Goal: Information Seeking & Learning: Learn about a topic

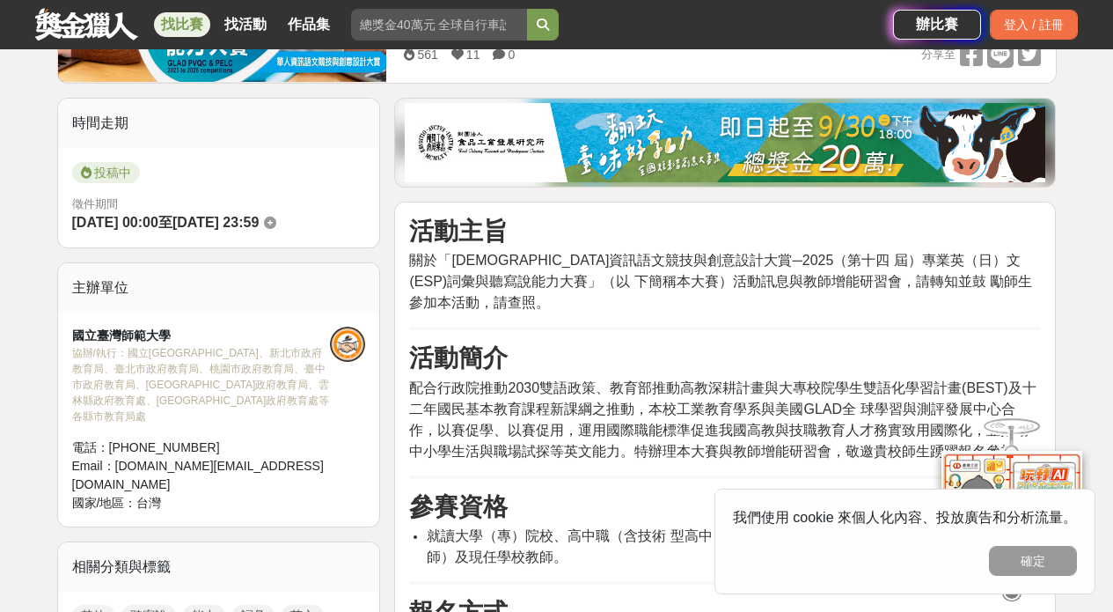
scroll to position [394, 0]
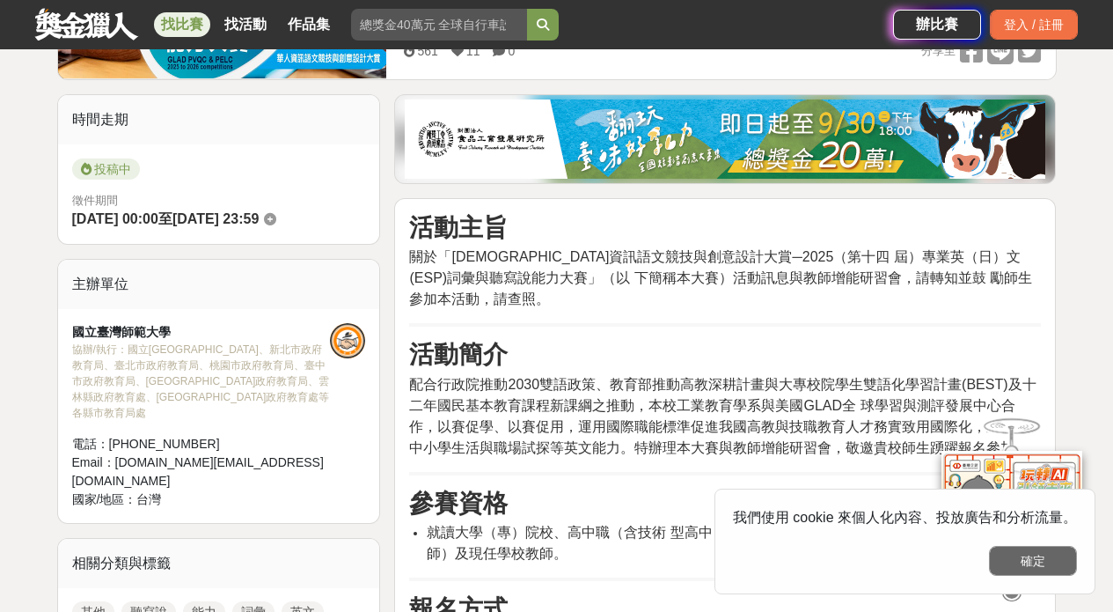
click at [1017, 552] on button "確定" at bounding box center [1033, 561] width 88 height 30
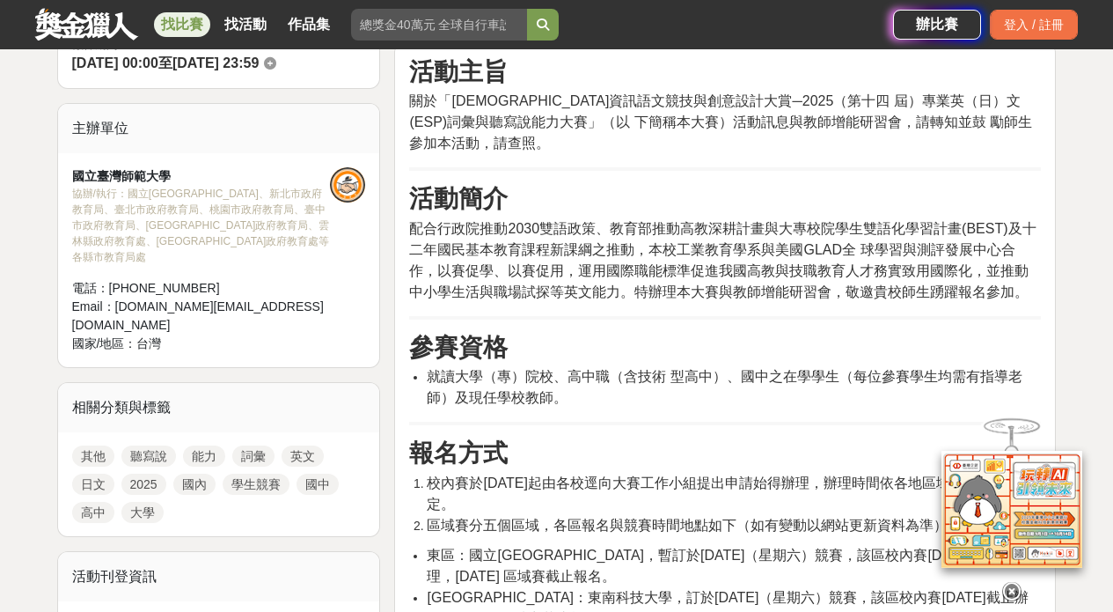
scroll to position [651, 0]
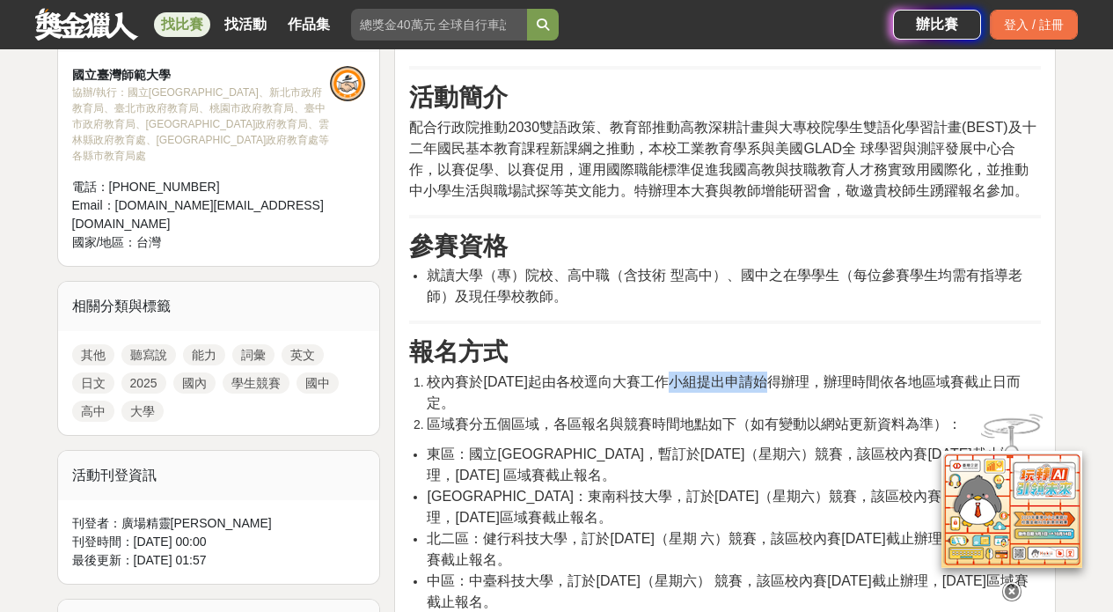
drag, startPoint x: 671, startPoint y: 360, endPoint x: 781, endPoint y: 362, distance: 110.0
click at [781, 374] on span "校內賽於[DATE]起由各校逕向大賽工作小組提出申請始得辦理，辦理時間依各地區域賽截止日而定。" at bounding box center [723, 392] width 593 height 36
click at [784, 374] on span "校內賽於[DATE]起由各校逕向大賽工作小組提出申請始得辦理，辦理時間依各地區域賽截止日而定。" at bounding box center [723, 392] width 593 height 36
drag, startPoint x: 595, startPoint y: 356, endPoint x: 656, endPoint y: 359, distance: 61.7
click at [652, 374] on span "校內賽於[DATE]起由各校逕向大賽工作小組提出申請始得辦理，辦理時間依各地區域賽截止日而定。" at bounding box center [723, 392] width 593 height 36
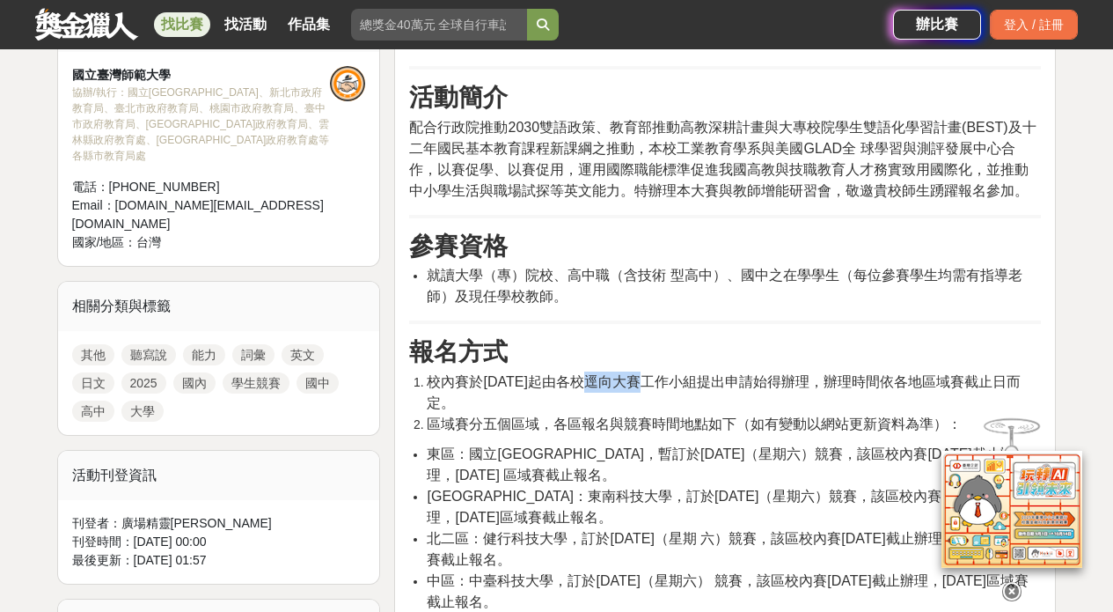
click at [631, 374] on span "校內賽於[DATE]起由各校逕向大賽工作小組提出申請始得辦理，辦理時間依各地區域賽截止日而定。" at bounding box center [723, 392] width 593 height 36
drag, startPoint x: 679, startPoint y: 356, endPoint x: 784, endPoint y: 356, distance: 104.7
click at [783, 374] on span "校內賽於[DATE]起由各校逕向大賽工作小組提出申請始得辦理，辦理時間依各地區域賽截止日而定。" at bounding box center [723, 392] width 593 height 36
click at [791, 374] on span "校內賽於[DATE]起由各校逕向大賽工作小組提出申請始得辦理，辦理時間依各地區域賽截止日而定。" at bounding box center [723, 392] width 593 height 36
click at [759, 444] on li "東區：國立[GEOGRAPHIC_DATA]，暫訂於[DATE]（星期六）競賽，該區校內賽[DATE]截止辦理，[DATE] 區域賽截止報名。" at bounding box center [734, 465] width 614 height 42
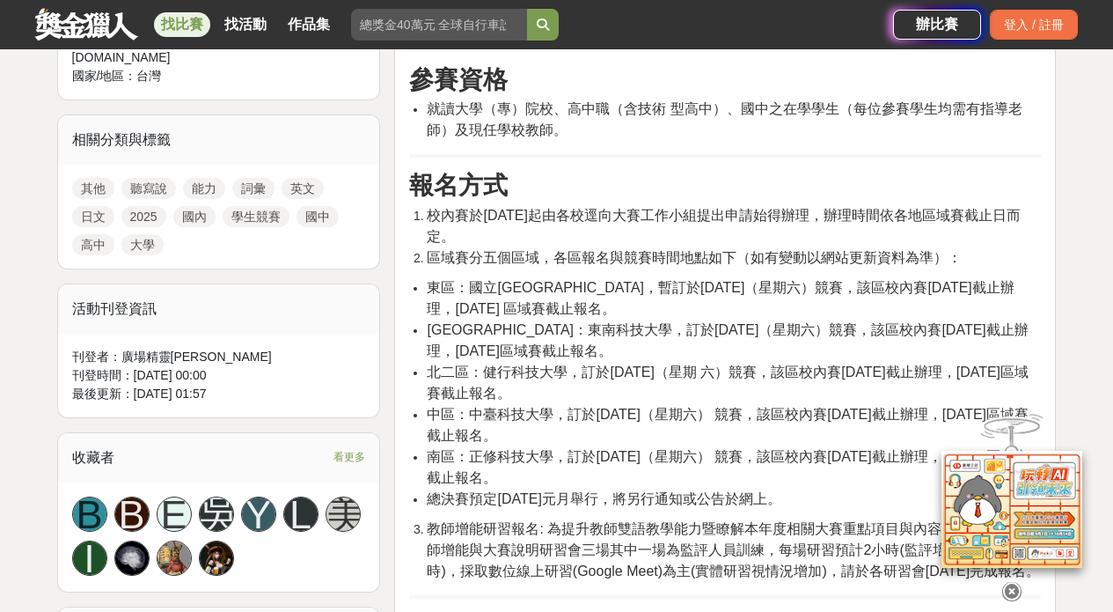
scroll to position [970, 0]
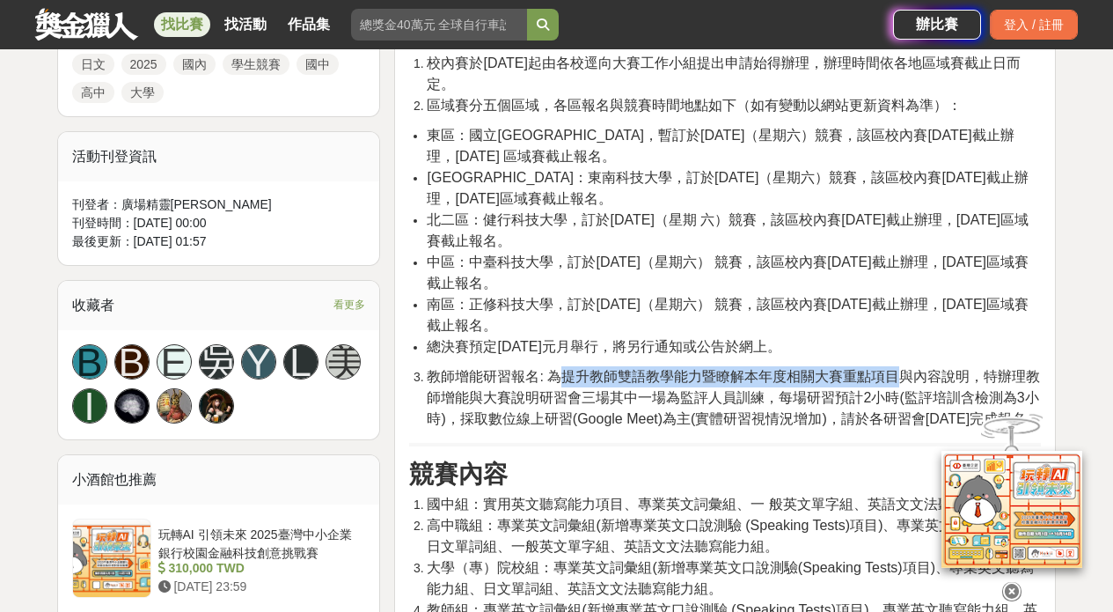
drag, startPoint x: 562, startPoint y: 348, endPoint x: 913, endPoint y: 349, distance: 350.2
click at [909, 369] on span "教師增能研習報名: 為提升教師雙語教學能力暨瞭解本年度相關大賽重點項目與內容說明，特辦理教師增能與大賽說明研習會三場其中一場為監評人員訓練，每場研習預計2小時…" at bounding box center [733, 397] width 613 height 57
click at [913, 369] on span "教師增能研習報名: 為提升教師雙語教學能力暨瞭解本年度相關大賽重點項目與內容說明，特辦理教師增能與大賽說明研習會三場其中一場為監評人員訓練，每場研習預計2小時…" at bounding box center [733, 397] width 613 height 57
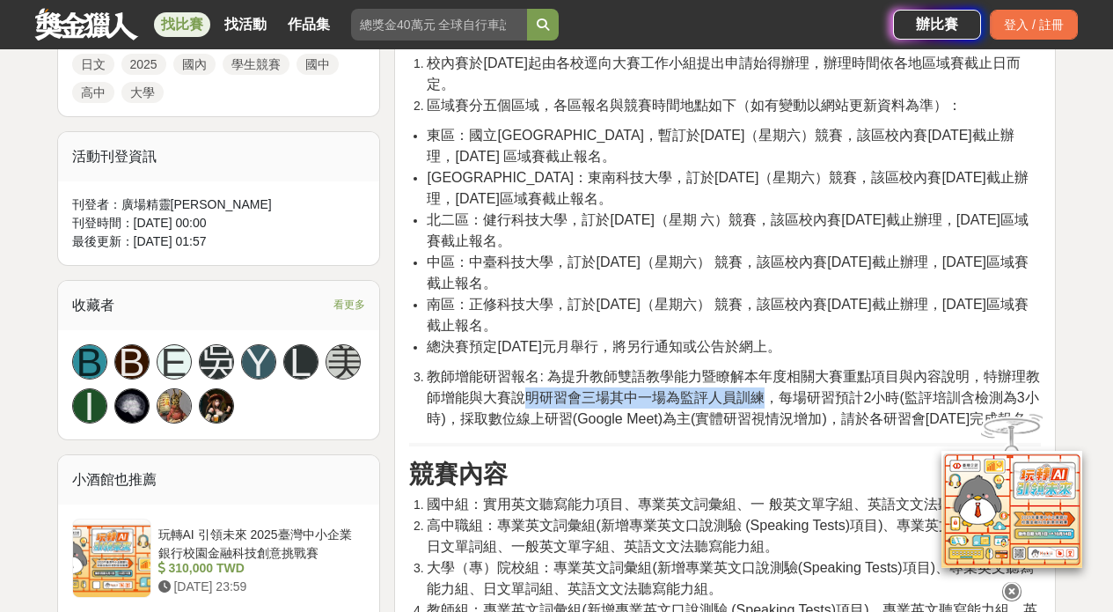
drag, startPoint x: 525, startPoint y: 372, endPoint x: 769, endPoint y: 377, distance: 243.8
click at [767, 377] on span "教師增能研習報名: 為提升教師雙語教學能力暨瞭解本年度相關大賽重點項目與內容說明，特辦理教師增能與大賽說明研習會三場其中一場為監評人員訓練，每場研習預計2小時…" at bounding box center [733, 397] width 613 height 57
click at [771, 378] on span "教師增能研習報名: 為提升教師雙語教學能力暨瞭解本年度相關大賽重點項目與內容說明，特辦理教師增能與大賽說明研習會三場其中一場為監評人員訓練，每場研習預計2小時…" at bounding box center [733, 397] width 613 height 57
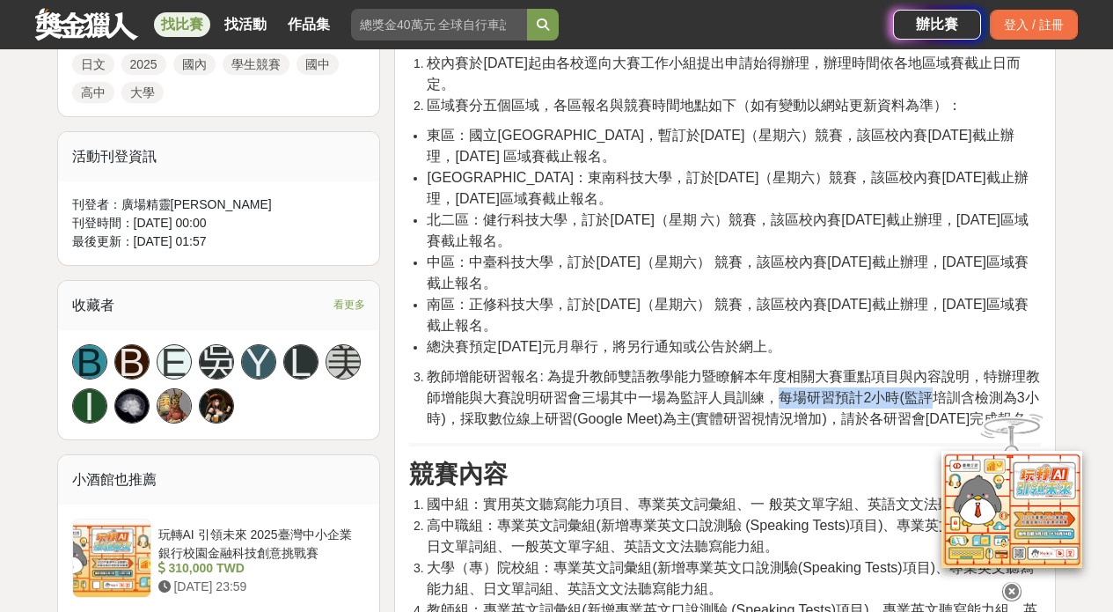
drag, startPoint x: 778, startPoint y: 376, endPoint x: 931, endPoint y: 378, distance: 153.1
click at [931, 378] on span "教師增能研習報名: 為提升教師雙語教學能力暨瞭解本年度相關大賽重點項目與內容說明，特辦理教師增能與大賽說明研習會三場其中一場為監評人員訓練，每場研習預計2小時…" at bounding box center [733, 397] width 613 height 57
drag, startPoint x: 783, startPoint y: 372, endPoint x: 582, endPoint y: 392, distance: 202.5
click at [582, 392] on span "教師增能研習報名: 為提升教師雙語教學能力暨瞭解本年度相關大賽重點項目與內容說明，特辦理教師增能與大賽說明研習會三場其中一場為監評人員訓練，每場研習預計2小時…" at bounding box center [733, 397] width 613 height 57
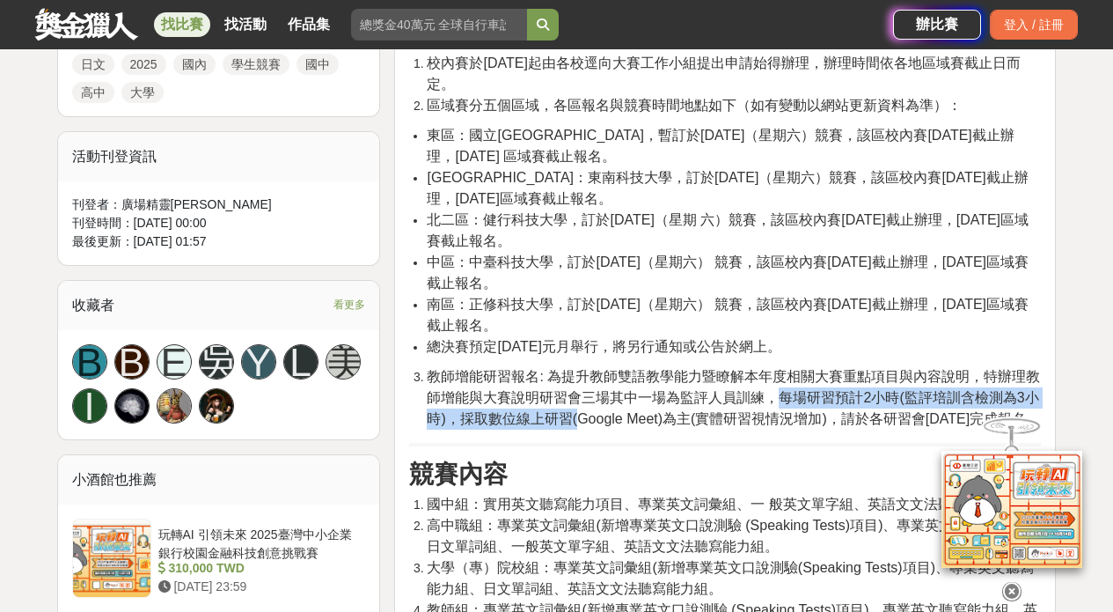
click at [582, 392] on span "教師增能研習報名: 為提升教師雙語教學能力暨瞭解本年度相關大賽重點項目與內容說明，特辦理教師增能與大賽說明研習會三場其中一場為監評人員訓練，每場研習預計2小時…" at bounding box center [733, 397] width 613 height 57
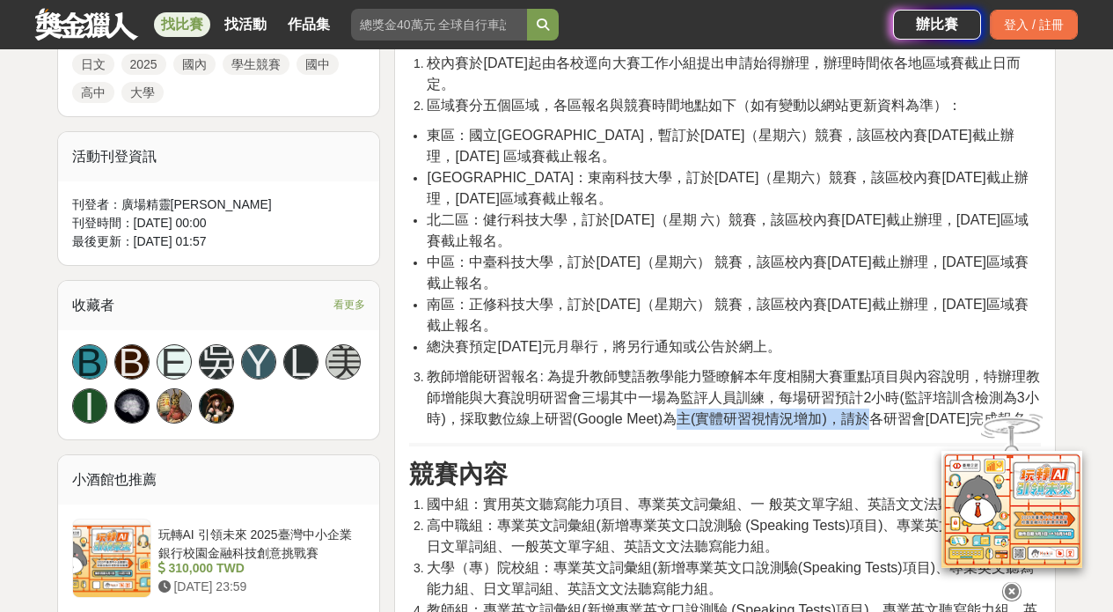
drag, startPoint x: 686, startPoint y: 396, endPoint x: 879, endPoint y: 393, distance: 193.6
click at [870, 393] on span "教師增能研習報名: 為提升教師雙語教學能力暨瞭解本年度相關大賽重點項目與內容說明，特辦理教師增能與大賽說明研習會三場其中一場為監評人員訓練，每場研習預計2小時…" at bounding box center [733, 397] width 613 height 57
click at [906, 396] on span "教師增能研習報名: 為提升教師雙語教學能力暨瞭解本年度相關大賽重點項目與內容說明，特辦理教師增能與大賽說明研習會三場其中一場為監評人員訓練，每場研習預計2小時…" at bounding box center [733, 397] width 613 height 57
drag, startPoint x: 962, startPoint y: 394, endPoint x: 1022, endPoint y: 394, distance: 59.8
click at [1022, 394] on span "教師增能研習報名: 為提升教師雙語教學能力暨瞭解本年度相關大賽重點項目與內容說明，特辦理教師增能與大賽說明研習會三場其中一場為監評人員訓練，每場研習預計2小時…" at bounding box center [733, 397] width 613 height 57
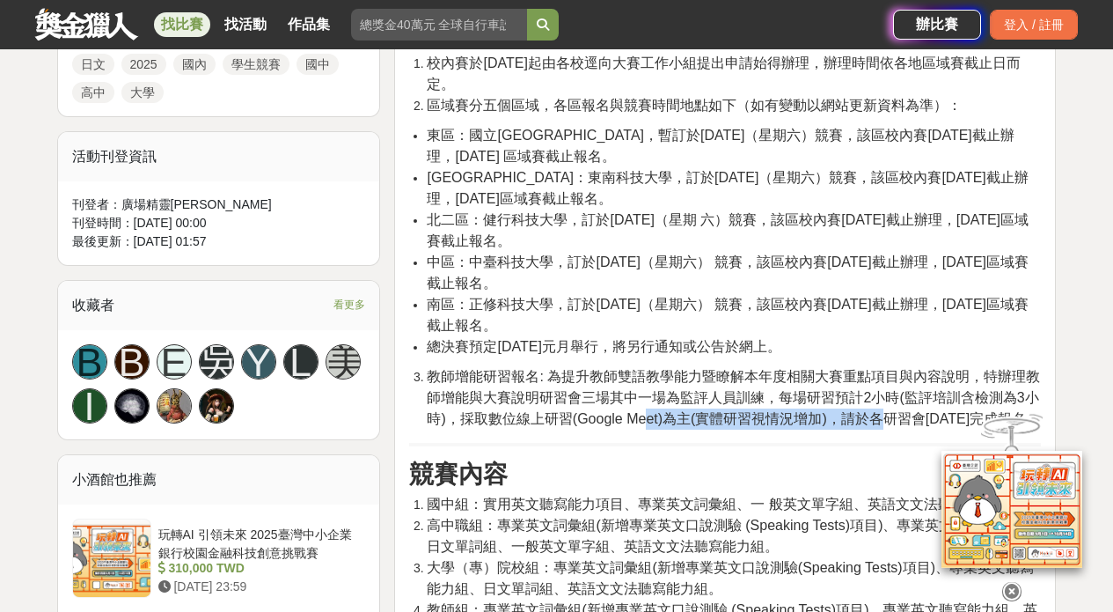
drag, startPoint x: 888, startPoint y: 392, endPoint x: 627, endPoint y: 389, distance: 260.5
click at [627, 389] on span "教師增能研習報名: 為提升教師雙語教學能力暨瞭解本年度相關大賽重點項目與內容說明，特辦理教師增能與大賽說明研習會三場其中一場為監評人員訓練，每場研習預計2小時…" at bounding box center [733, 397] width 613 height 57
click at [566, 393] on span "教師增能研習報名: 為提升教師雙語教學能力暨瞭解本年度相關大賽重點項目與內容說明，特辦理教師增能與大賽說明研習會三場其中一場為監評人員訓練，每場研習預計2小時…" at bounding box center [733, 397] width 613 height 57
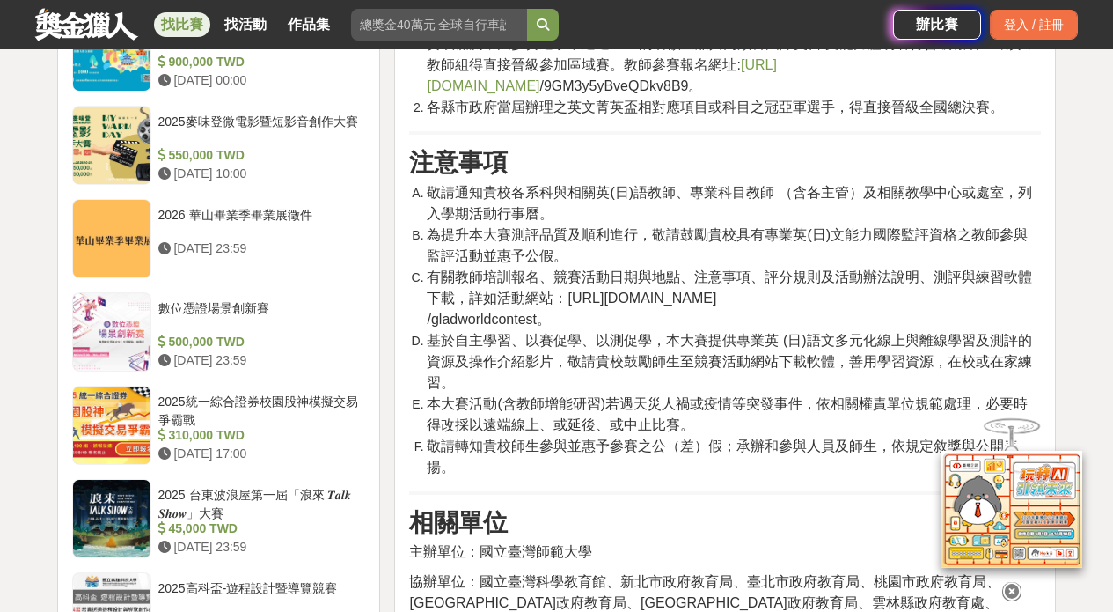
scroll to position [1531, 0]
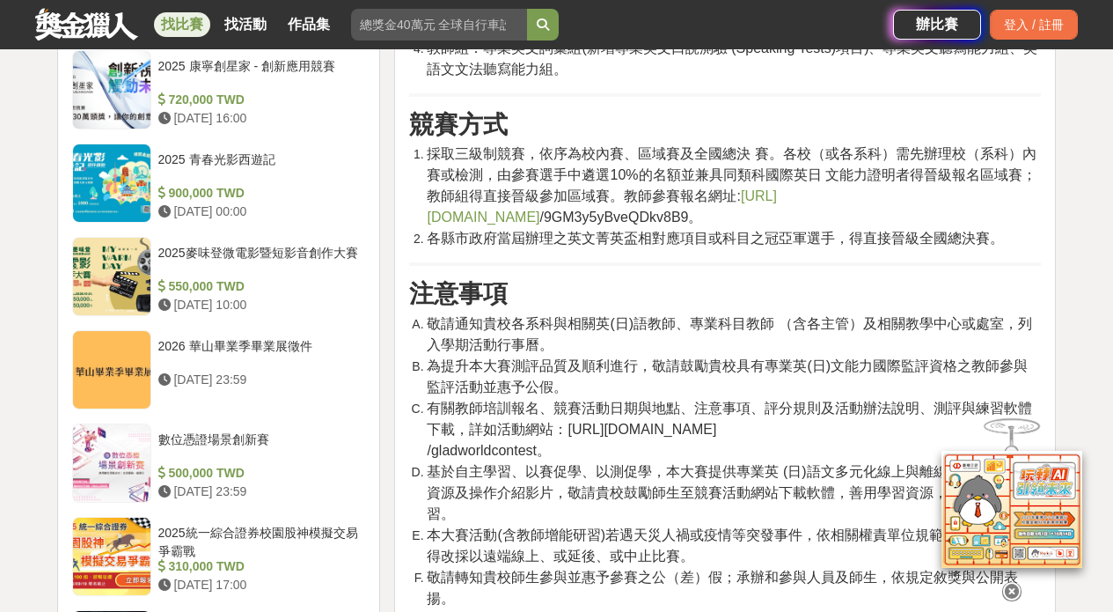
click at [1012, 582] on icon at bounding box center [1011, 578] width 19 height 19
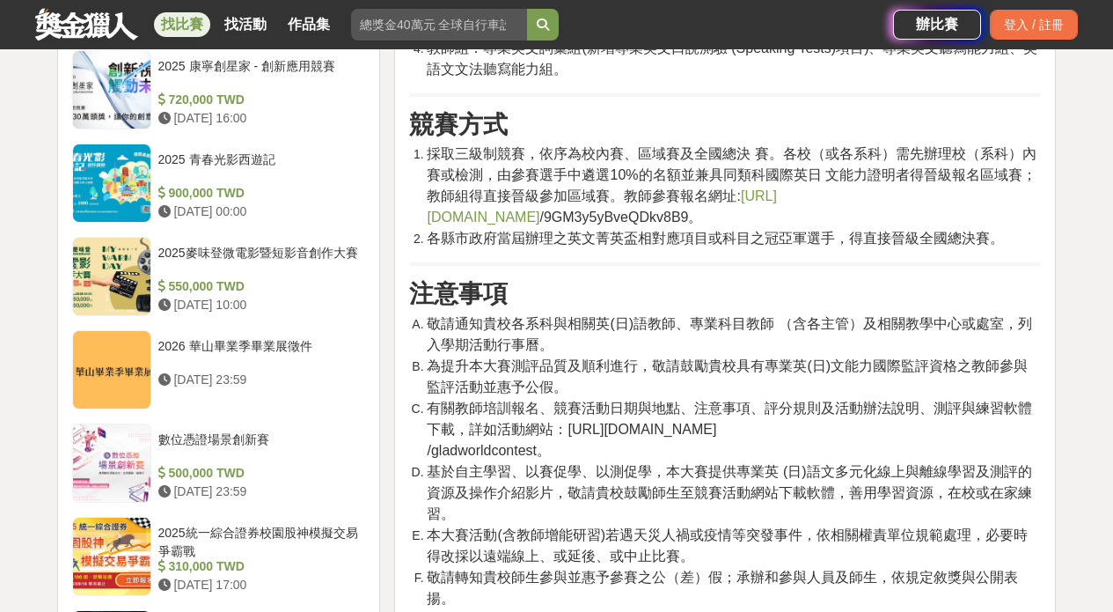
click at [694, 527] on span "本大賽活動(含教師增能研習)若遇天災人禍或疫情等突發事件，依相關權責單位規範處理，必要時得改採以遠端線上、或延後、或中止比賽。" at bounding box center [727, 545] width 601 height 36
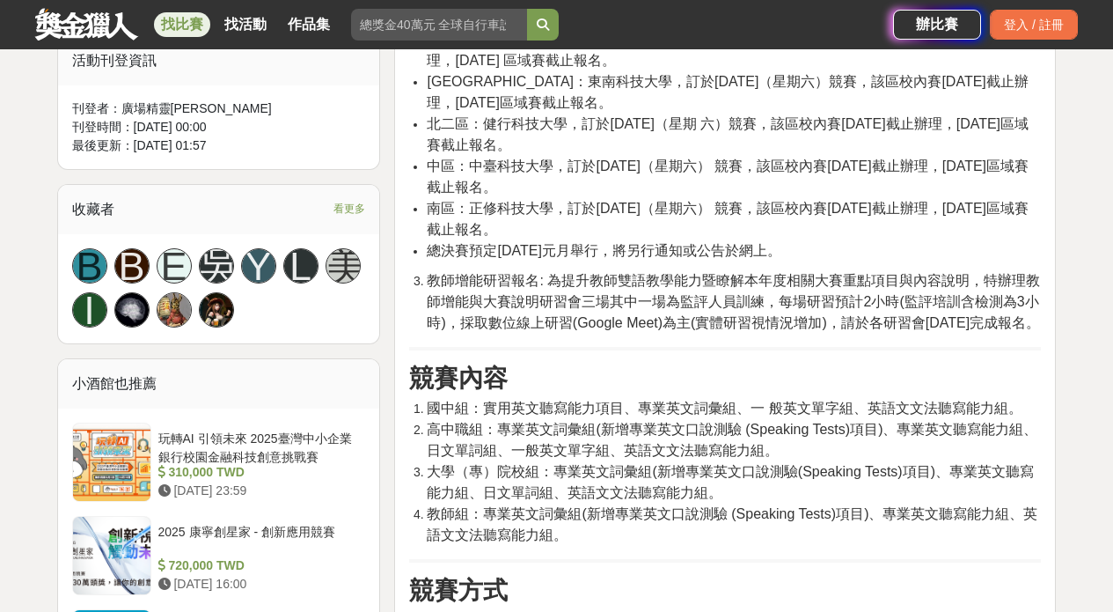
scroll to position [1046, 0]
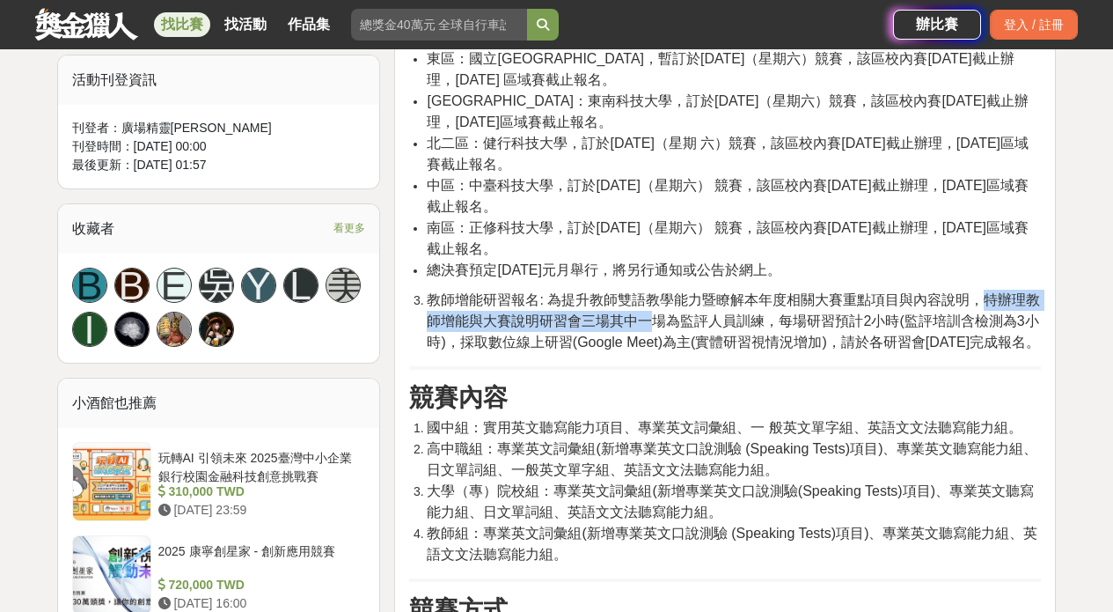
drag, startPoint x: 985, startPoint y: 283, endPoint x: 652, endPoint y: 297, distance: 332.9
click at [652, 297] on span "教師增能研習報名: 為提升教師雙語教學能力暨瞭解本年度相關大賽重點項目與內容說明，特辦理教師增能與大賽說明研習會三場其中一場為監評人員訓練，每場研習預計2小時…" at bounding box center [733, 320] width 613 height 57
click at [700, 309] on li "教師增能研習報名: 為提升教師雙語教學能力暨瞭解本年度相關大賽重點項目與內容說明，特辦理教師增能與大賽說明研習會三場其中一場為監評人員訓練，每場研習預計2小時…" at bounding box center [734, 321] width 614 height 63
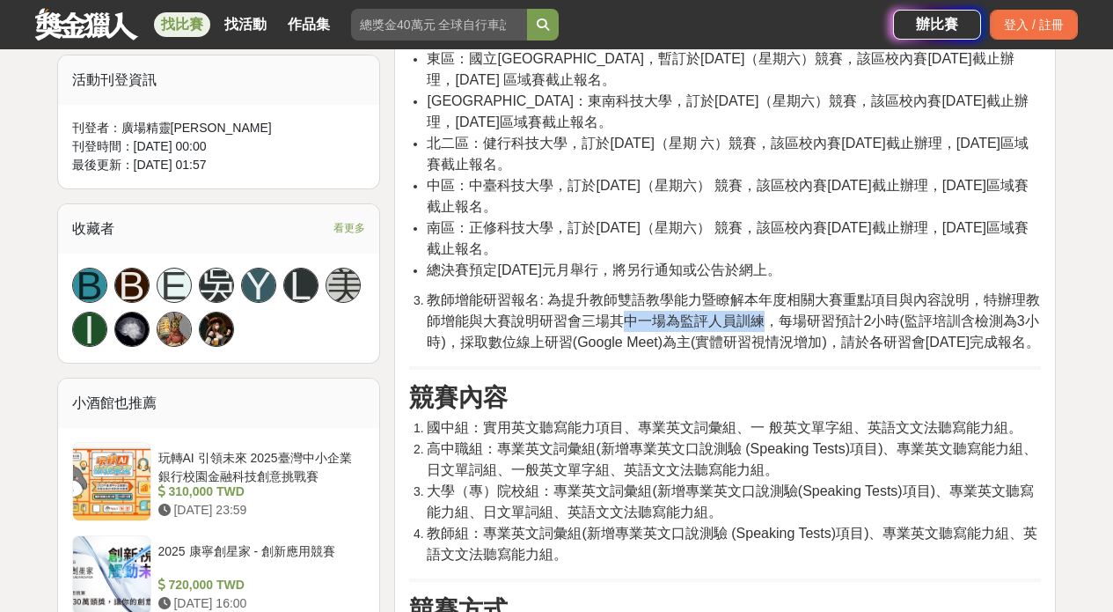
drag, startPoint x: 761, startPoint y: 297, endPoint x: 668, endPoint y: 283, distance: 94.2
click at [648, 290] on li "教師增能研習報名: 為提升教師雙語教學能力暨瞭解本年度相關大賽重點項目與內容說明，特辦理教師增能與大賽說明研習會三場其中一場為監評人員訓練，每場研習預計2小時…" at bounding box center [734, 321] width 614 height 63
click at [857, 290] on li "教師增能研習報名: 為提升教師雙語教學能力暨瞭解本年度相關大賽重點項目與內容說明，特辦理教師增能與大賽說明研習會三場其中一場為監評人員訓練，每場研習預計2小時…" at bounding box center [734, 321] width 614 height 63
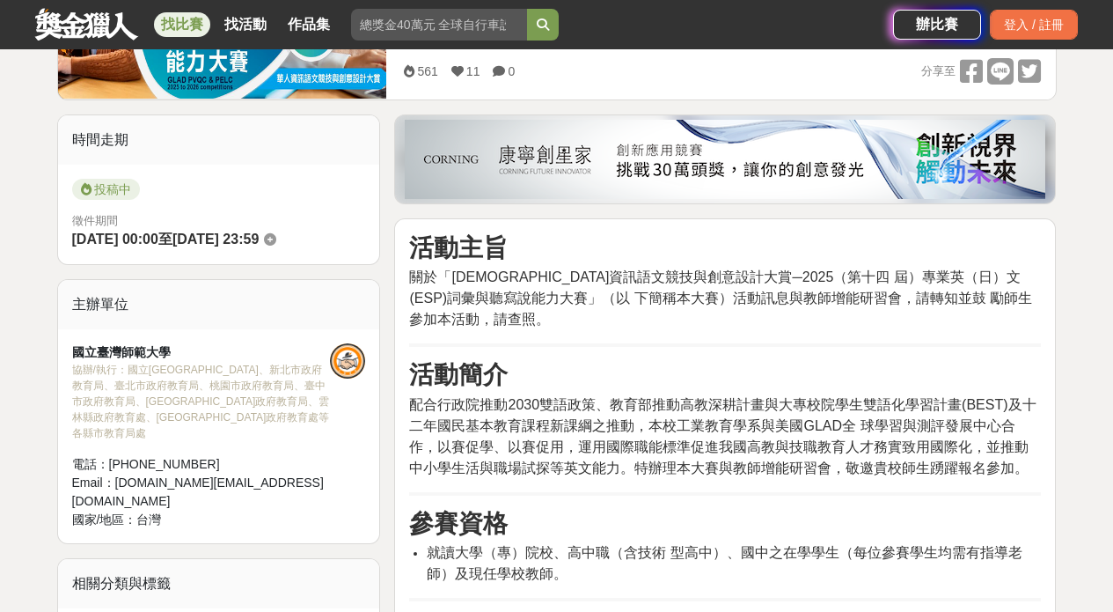
scroll to position [370, 0]
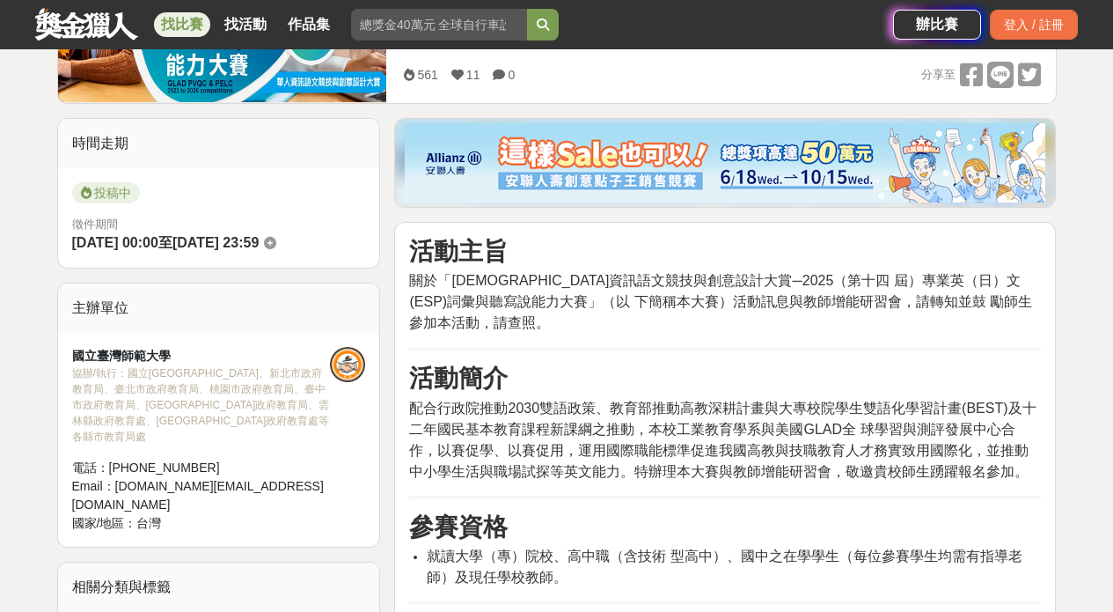
click at [577, 368] on h3 "活動簡介" at bounding box center [725, 378] width 632 height 30
